Goal: Task Accomplishment & Management: Use online tool/utility

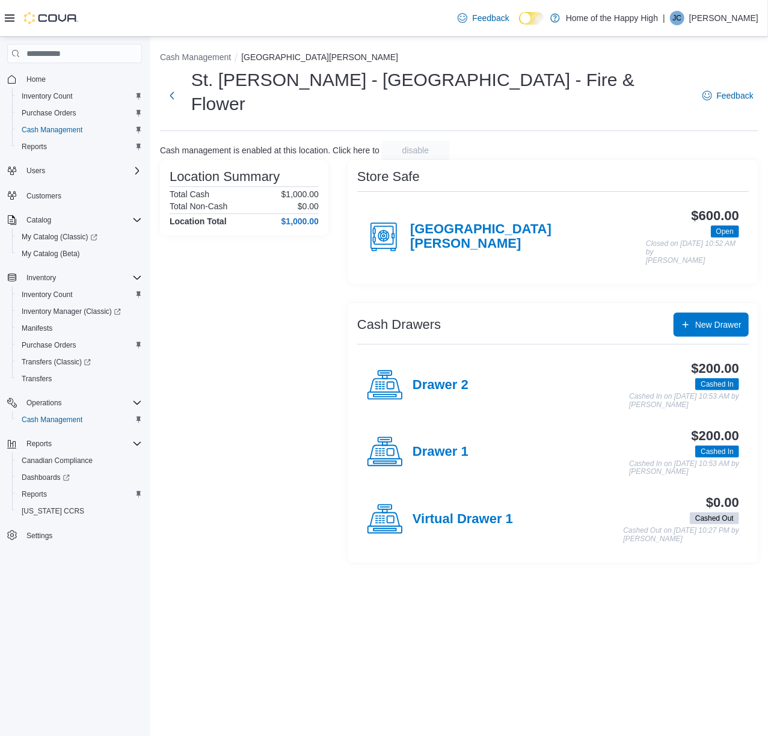
click at [447, 434] on div "Drawer 1" at bounding box center [418, 452] width 102 height 36
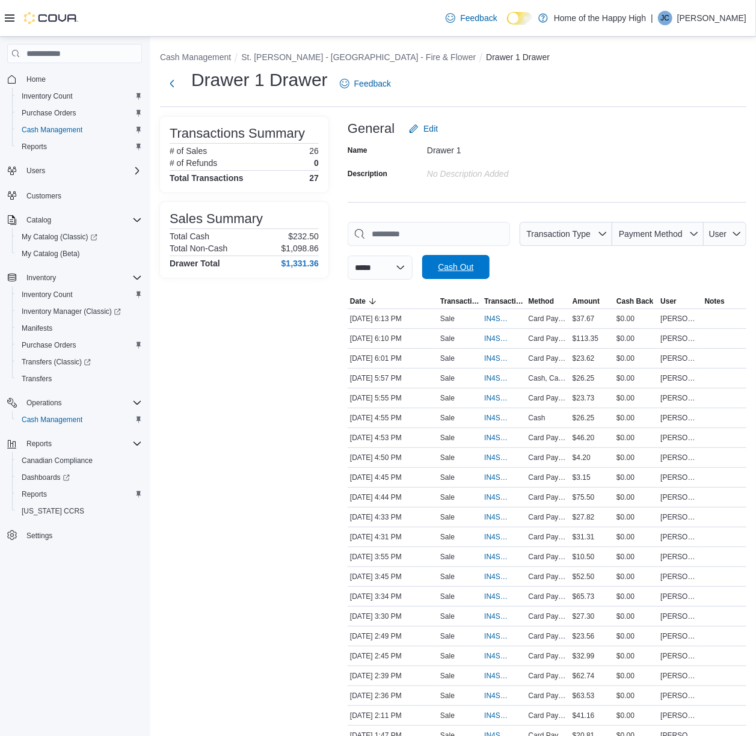
click at [451, 269] on span "Cash Out" at bounding box center [455, 267] width 35 height 12
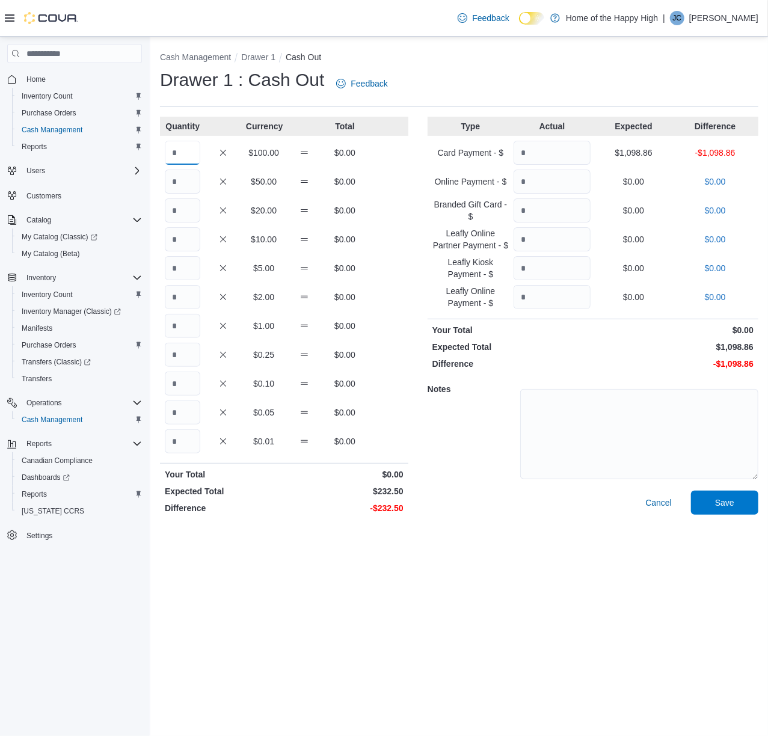
click at [181, 145] on input "Quantity" at bounding box center [182, 153] width 35 height 24
click at [727, 27] on div "Feedback Dark Mode Home of the Happy High | JC Jacob Carle" at bounding box center [605, 18] width 305 height 24
click at [724, 17] on p "Jacob Carle" at bounding box center [723, 18] width 69 height 14
click at [687, 127] on span "Sign Out" at bounding box center [680, 122] width 32 height 12
